Goal: Find specific page/section: Find specific page/section

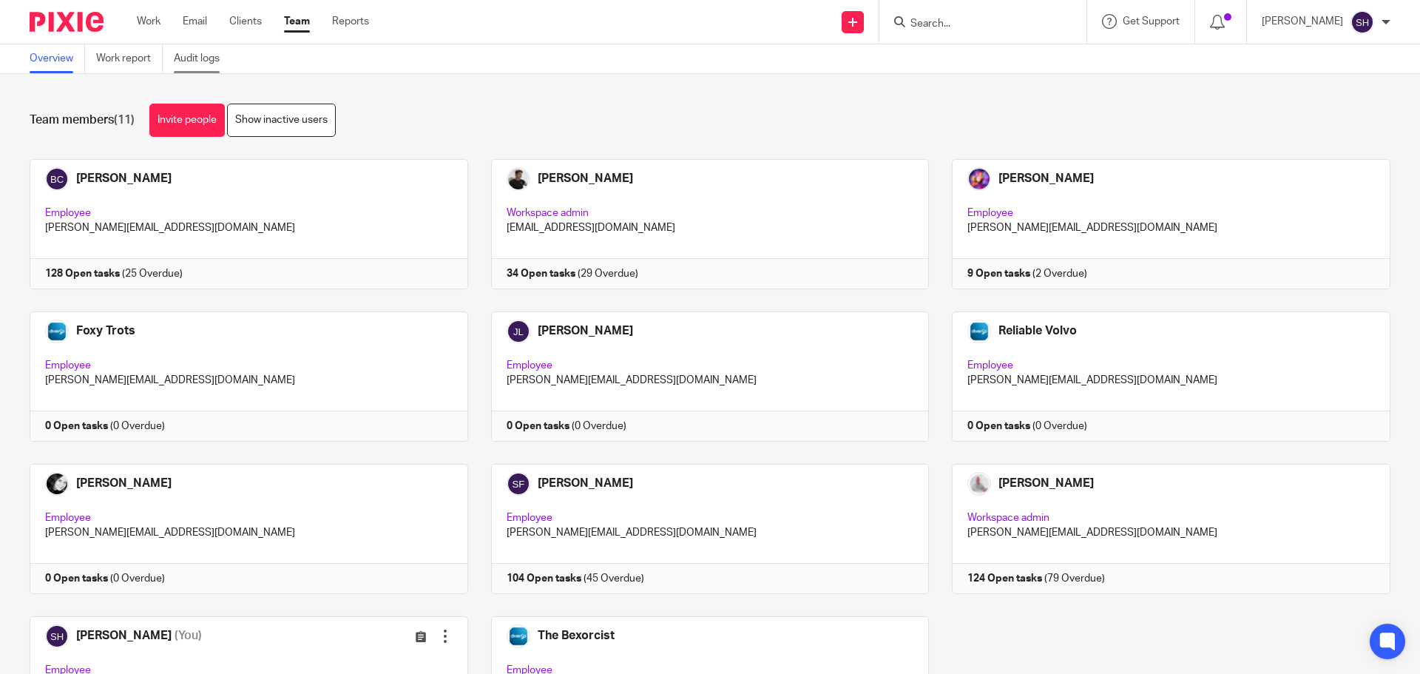
click at [211, 69] on link "Audit logs" at bounding box center [202, 58] width 57 height 29
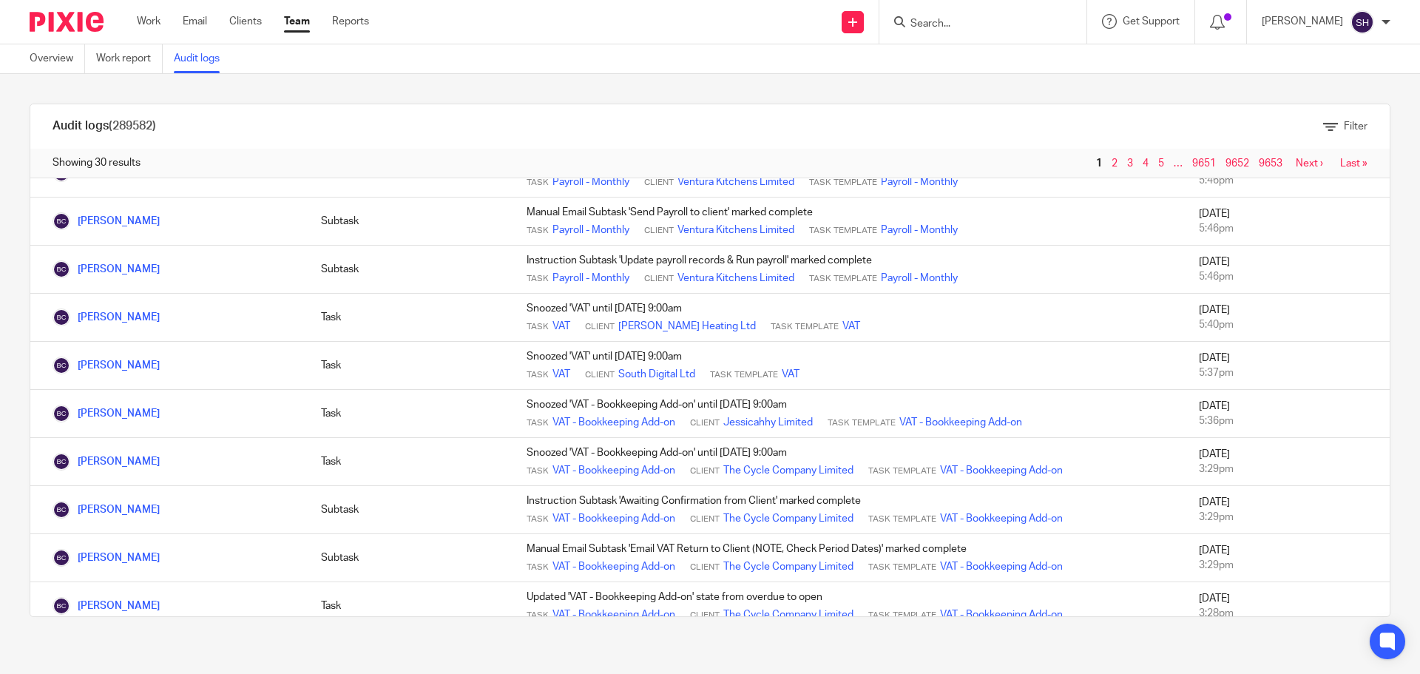
scroll to position [1034, 0]
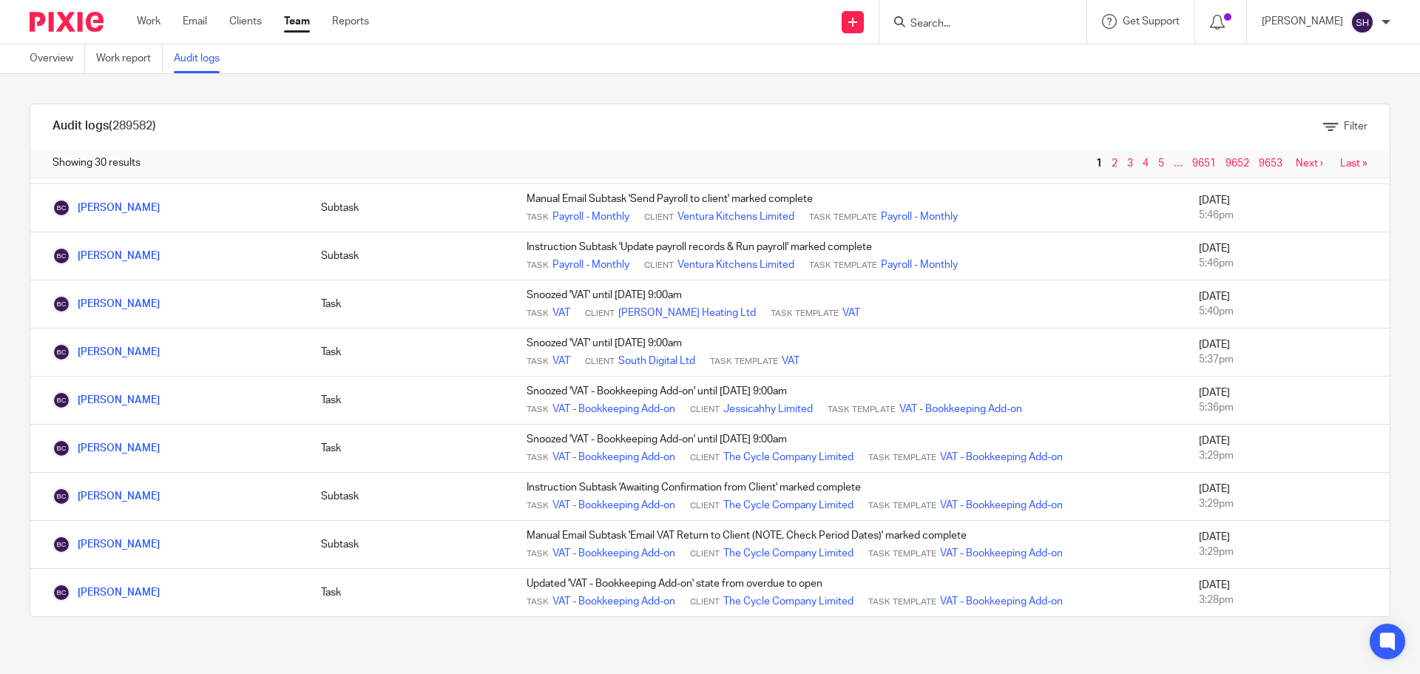
click at [1296, 160] on link "Next ›" at bounding box center [1309, 163] width 27 height 10
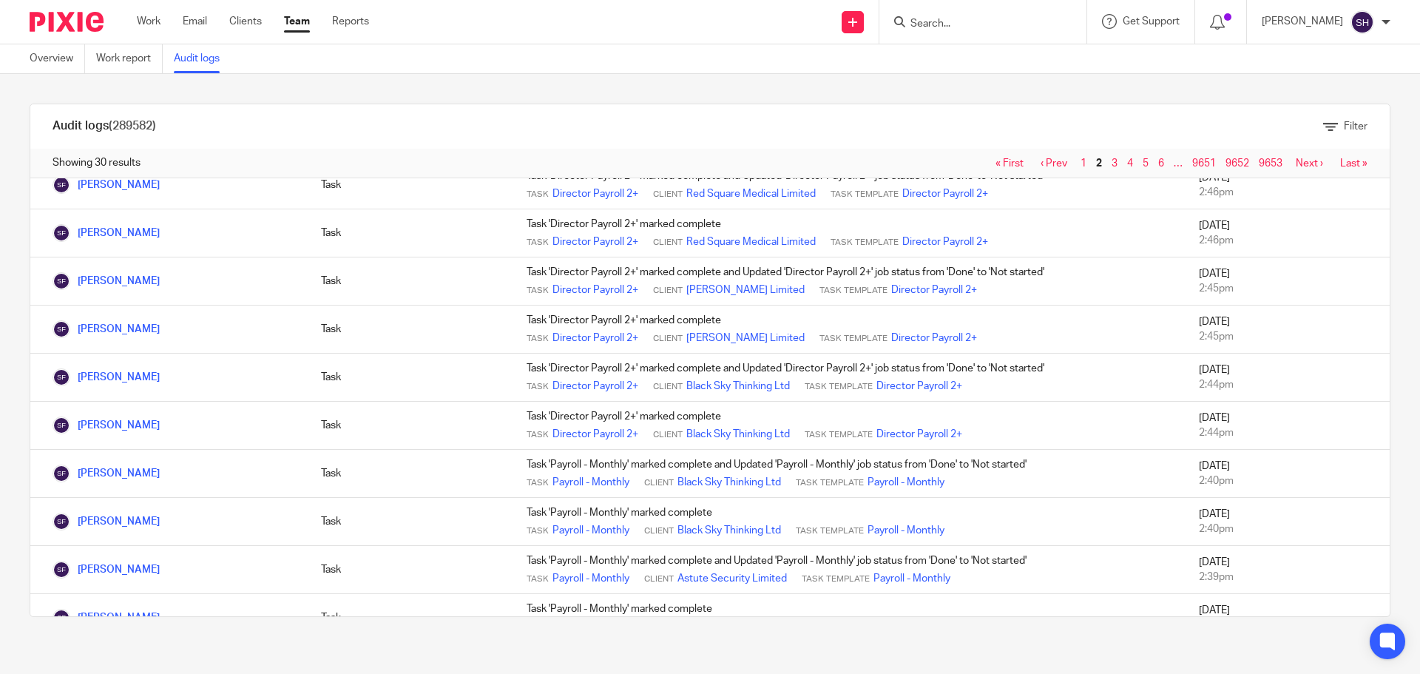
scroll to position [1034, 0]
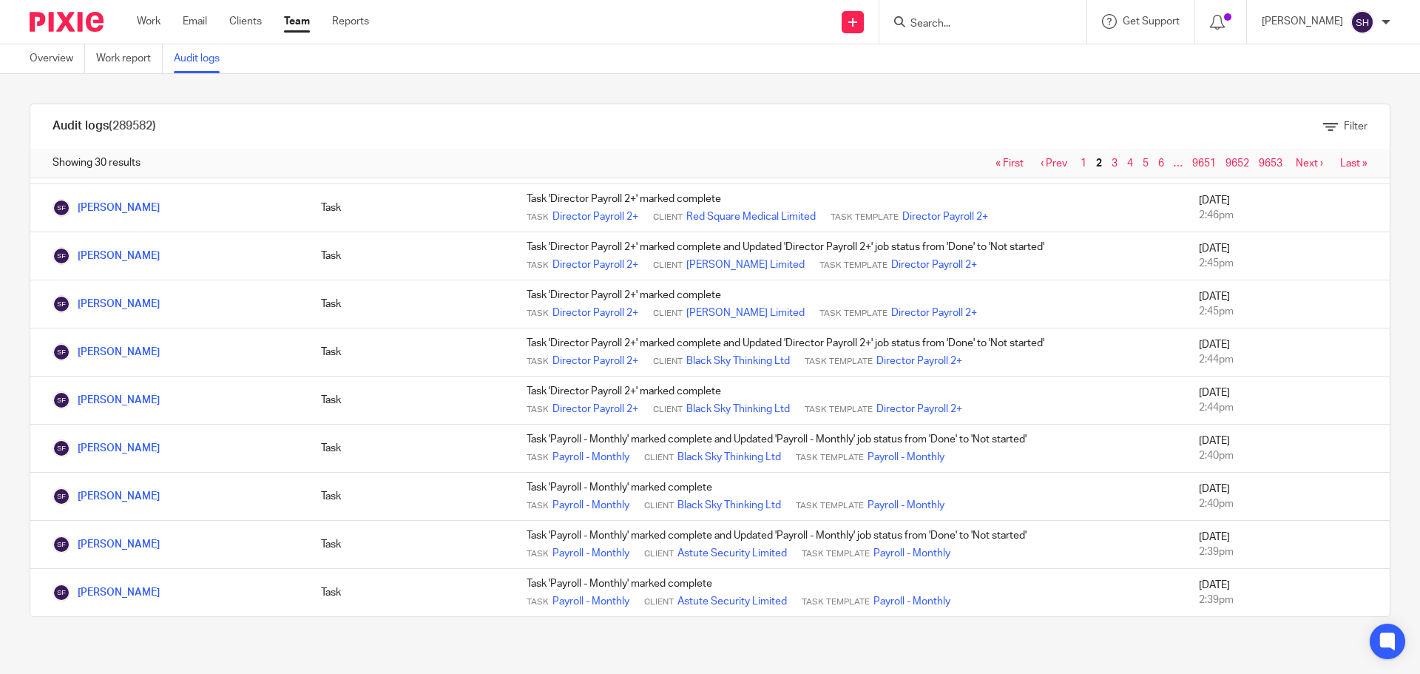
click at [1296, 165] on link "Next ›" at bounding box center [1309, 163] width 27 height 10
